Goal: Find specific page/section: Find specific page/section

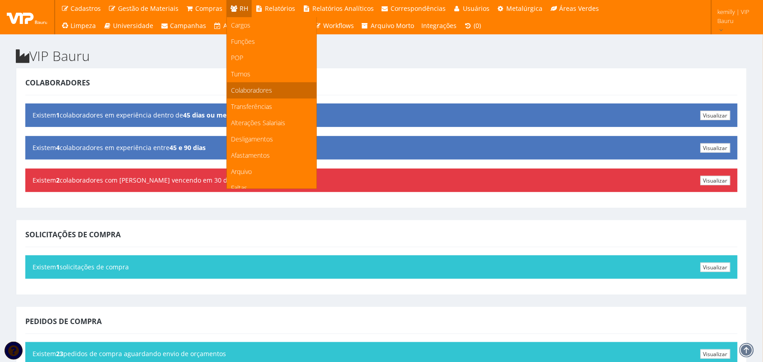
click at [235, 93] on span "Colaboradores" at bounding box center [252, 90] width 41 height 9
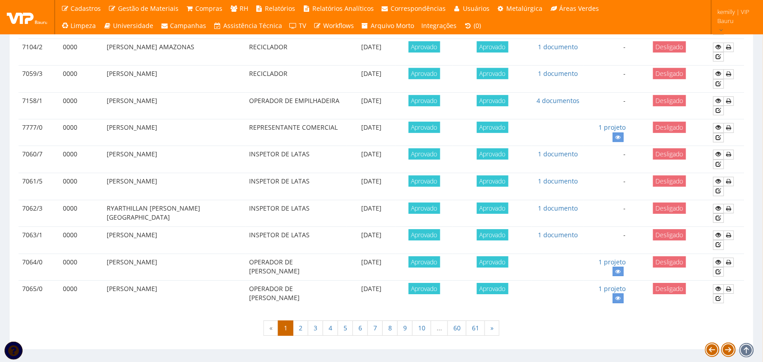
scroll to position [777, 0]
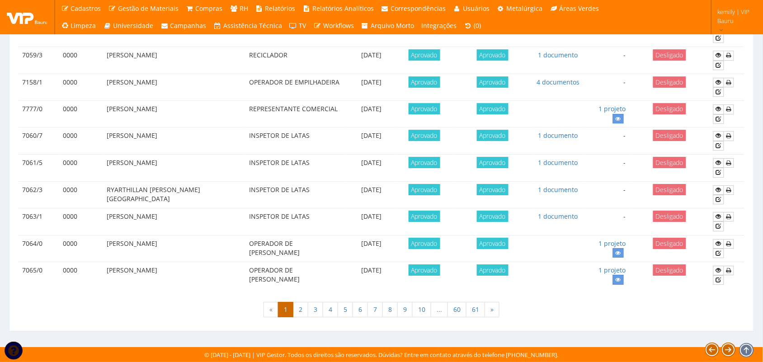
drag, startPoint x: 473, startPoint y: 346, endPoint x: 304, endPoint y: 200, distance: 223.1
click at [304, 200] on td "INSPETOR DE LATAS" at bounding box center [297, 194] width 102 height 27
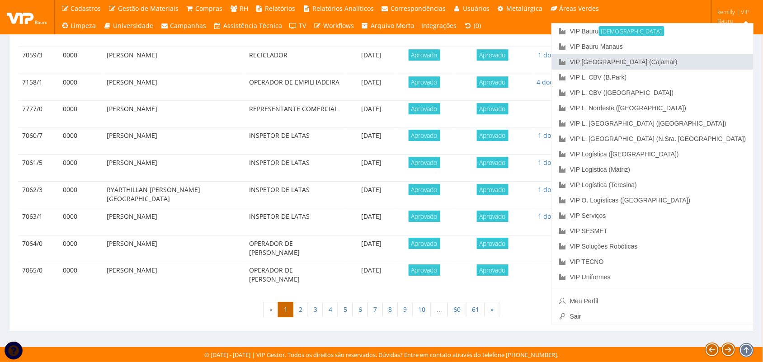
click at [683, 65] on link "VIP [GEOGRAPHIC_DATA] (Cajamar)" at bounding box center [653, 61] width 202 height 15
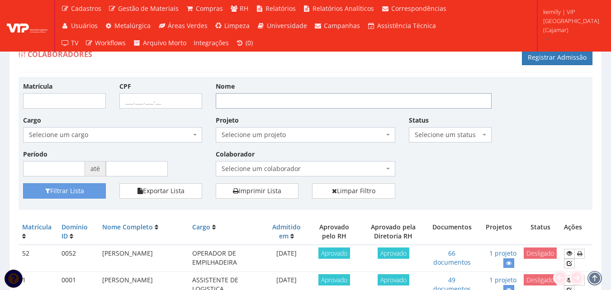
click at [246, 97] on input "Nome" at bounding box center [354, 100] width 276 height 15
type input "magna"
click at [23, 183] on button "Filtrar Lista" at bounding box center [64, 190] width 83 height 15
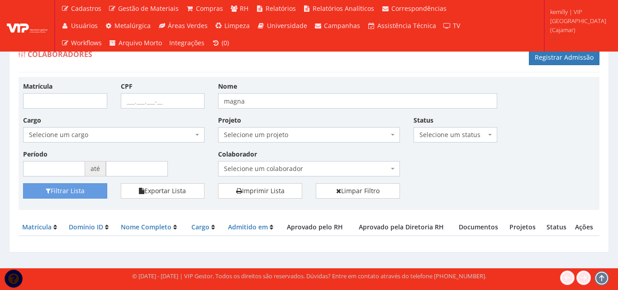
drag, startPoint x: 444, startPoint y: 179, endPoint x: 446, endPoint y: 236, distance: 57.4
drag, startPoint x: 287, startPoint y: 76, endPoint x: 232, endPoint y: 71, distance: 54.5
click at [232, 71] on div "Colaboradores Registrar Admissão" at bounding box center [309, 58] width 581 height 27
click at [265, 103] on input "magna" at bounding box center [357, 100] width 279 height 15
click at [23, 183] on button "Filtrar Lista" at bounding box center [65, 190] width 84 height 15
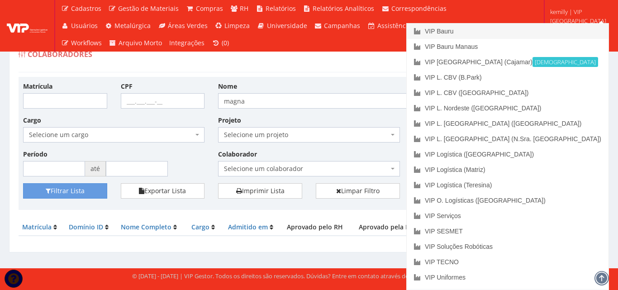
click at [534, 33] on link "VIP Bauru" at bounding box center [507, 31] width 202 height 15
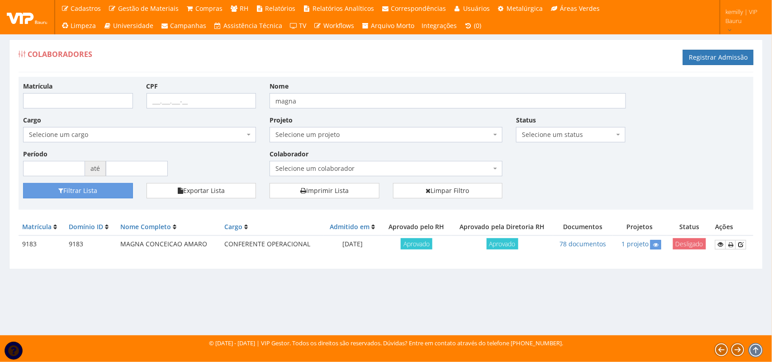
drag, startPoint x: 679, startPoint y: 130, endPoint x: 695, endPoint y: 179, distance: 51.5
click at [695, 179] on div "Matrícula CPF Nome magna Cargo Selecione um cargo G1225 D0029 - 4110-05 - AGENT…" at bounding box center [385, 132] width 739 height 102
click at [579, 249] on td "78 documentos" at bounding box center [582, 245] width 59 height 18
click at [575, 244] on link "78 documentos" at bounding box center [582, 244] width 47 height 9
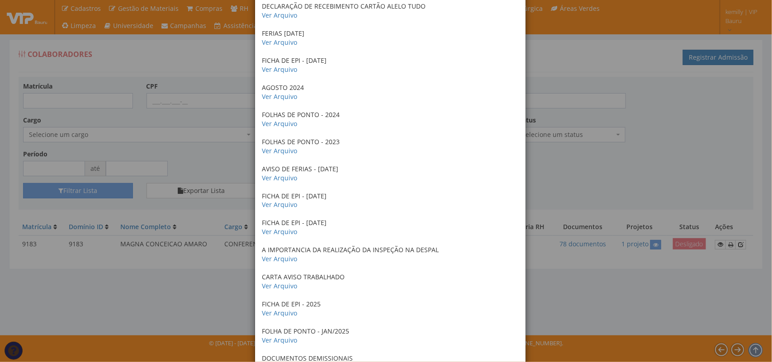
scroll to position [1882, 0]
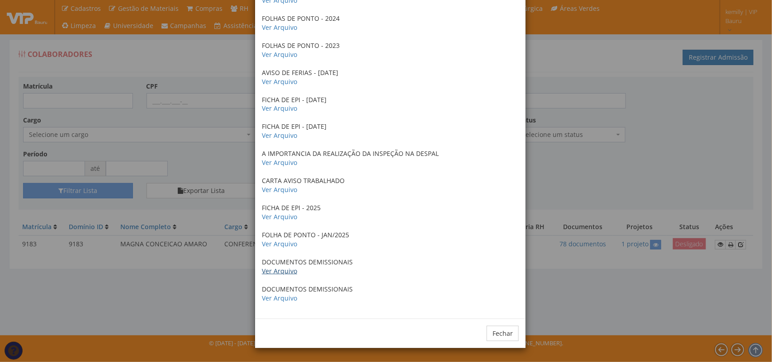
click at [269, 268] on link "Ver Arquivo" at bounding box center [279, 271] width 35 height 9
click at [282, 297] on link "Ver Arquivo" at bounding box center [279, 298] width 35 height 9
click at [266, 216] on link "Ver Arquivo" at bounding box center [279, 217] width 35 height 9
click at [279, 139] on p "FICHA DE EPI - 28/08/2024 Ver Arquivo" at bounding box center [390, 131] width 257 height 18
click at [277, 136] on link "Ver Arquivo" at bounding box center [279, 135] width 35 height 9
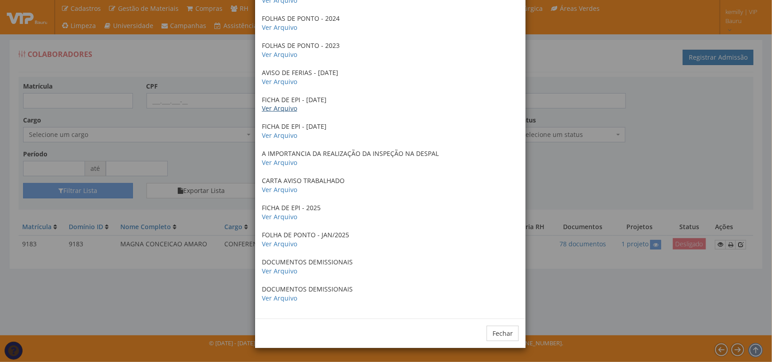
click at [287, 107] on link "Ver Arquivo" at bounding box center [279, 108] width 35 height 9
click at [268, 138] on link "Ver Arquivo" at bounding box center [279, 135] width 35 height 9
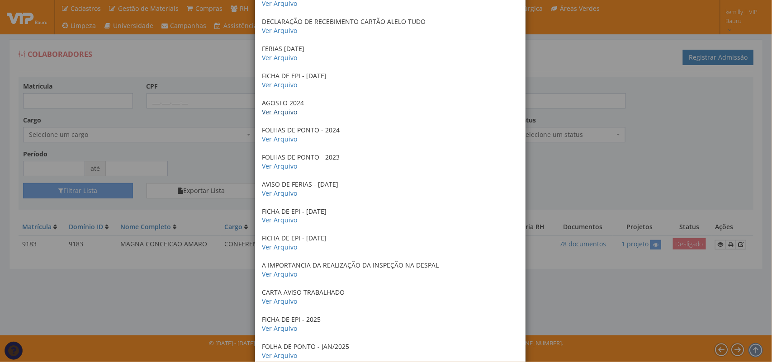
click at [291, 112] on link "Ver Arquivo" at bounding box center [279, 112] width 35 height 9
click at [276, 84] on link "Ver Arquivo" at bounding box center [279, 84] width 35 height 9
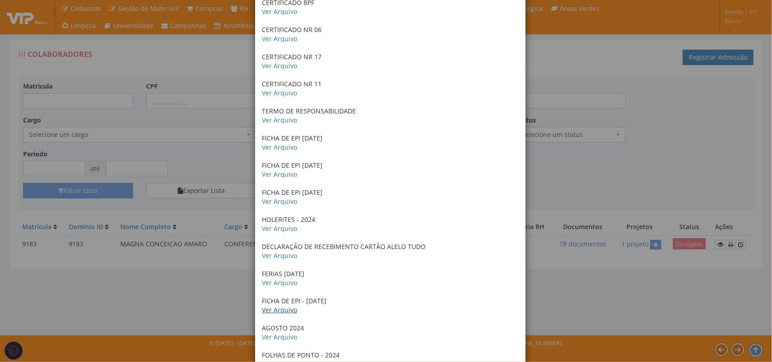
scroll to position [1543, 0]
click at [279, 200] on link "Ver Arquivo" at bounding box center [279, 202] width 35 height 9
click at [285, 175] on link "Ver Arquivo" at bounding box center [279, 175] width 35 height 9
click at [283, 148] on link "Ver Arquivo" at bounding box center [279, 148] width 35 height 9
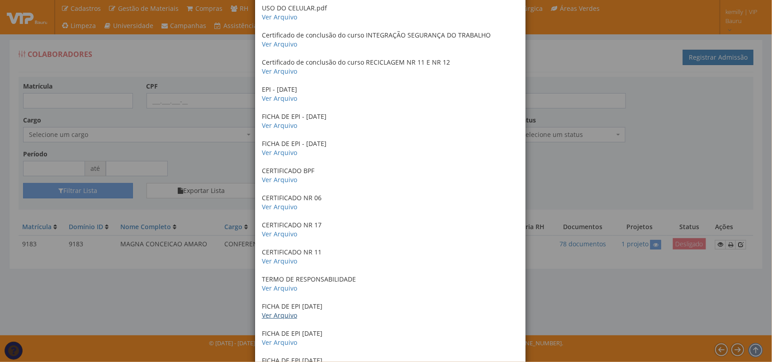
scroll to position [1374, 0]
click at [286, 155] on link "Ver Arquivo" at bounding box center [279, 155] width 35 height 9
click at [274, 131] on link "Ver Arquivo" at bounding box center [279, 127] width 35 height 9
click at [268, 101] on link "Ver Arquivo" at bounding box center [279, 100] width 35 height 9
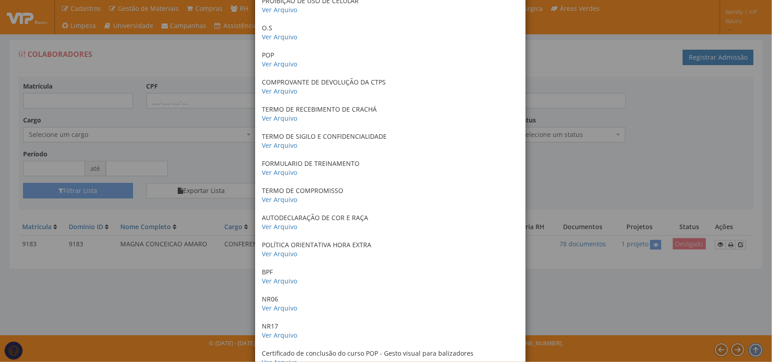
scroll to position [509, 0]
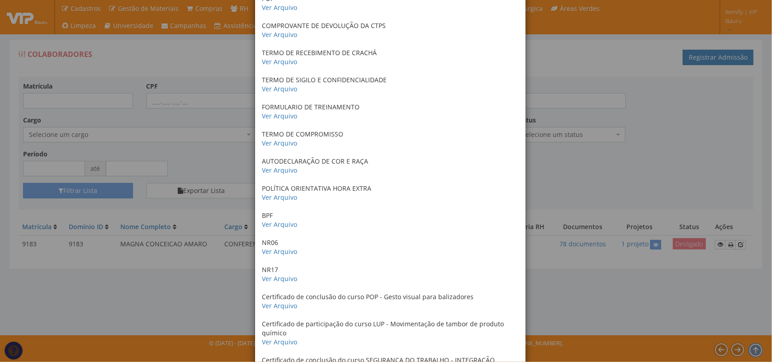
click at [602, 178] on div "× Documentos / Colaborador: 9183 - MAGNA CONCEICAO AMARO CERTIDAO DE CASAMENTO …" at bounding box center [386, 181] width 772 height 362
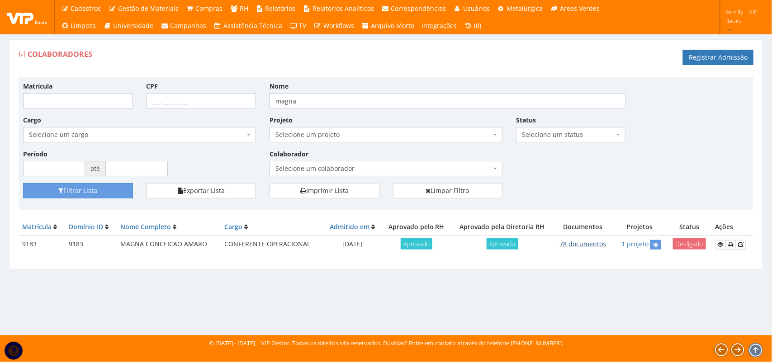
click at [575, 250] on td "78 documentos" at bounding box center [582, 245] width 59 height 18
click at [573, 246] on link "78 documentos" at bounding box center [582, 244] width 47 height 9
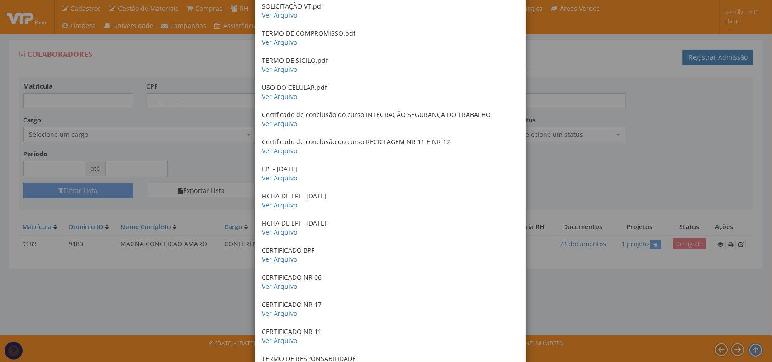
scroll to position [1300, 0]
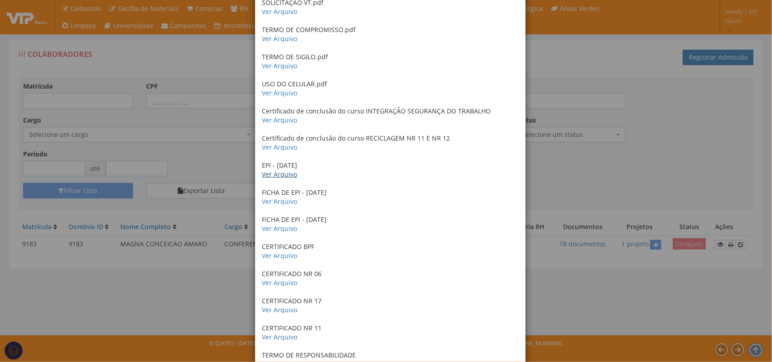
click at [276, 172] on link "Ver Arquivo" at bounding box center [279, 174] width 35 height 9
click at [539, 161] on div "× Documentos / Colaborador: 9183 - MAGNA CONCEICAO AMARO CERTIDAO DE CASAMENTO …" at bounding box center [386, 181] width 772 height 362
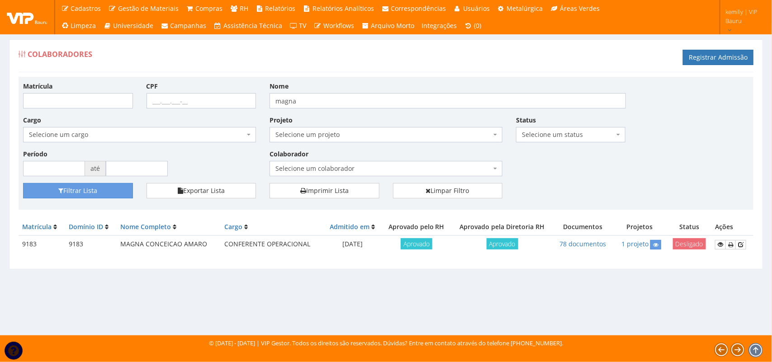
drag, startPoint x: 328, startPoint y: 241, endPoint x: 371, endPoint y: 242, distance: 43.4
click at [371, 242] on td "14/09/2022" at bounding box center [352, 245] width 58 height 18
click at [333, 260] on div "Matrícula Domínio ID Nome Completo Cargo Admitido em Aprovado pelo RH Aprovado …" at bounding box center [386, 240] width 735 height 43
